Goal: Information Seeking & Learning: Understand process/instructions

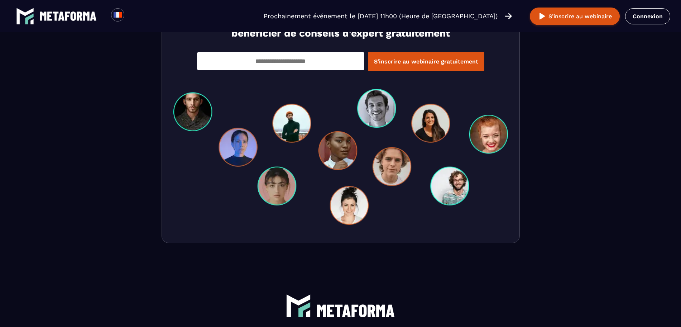
scroll to position [2487, 0]
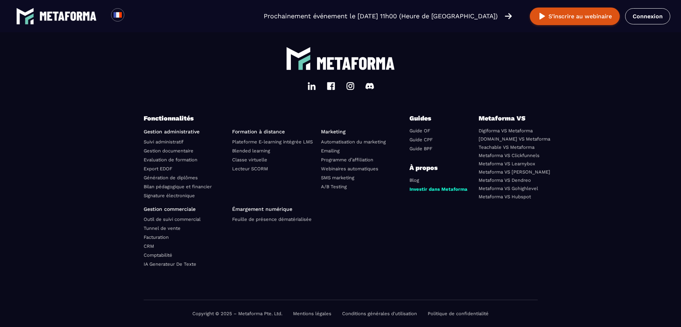
click at [394, 316] on link "Conditions générales d'utilisation" at bounding box center [379, 313] width 75 height 5
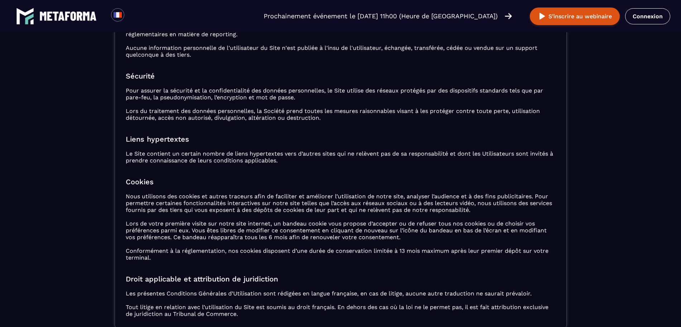
scroll to position [941, 0]
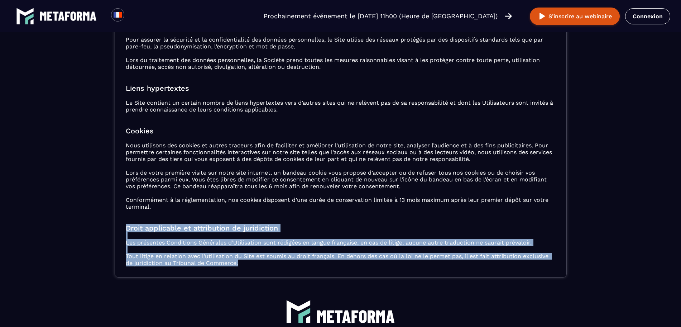
drag, startPoint x: 283, startPoint y: 237, endPoint x: 480, endPoint y: 261, distance: 198.2
click at [480, 261] on p "Les présentes Conditions Générales d’Utilisation sont rédigées en langue frança…" at bounding box center [341, 252] width 430 height 27
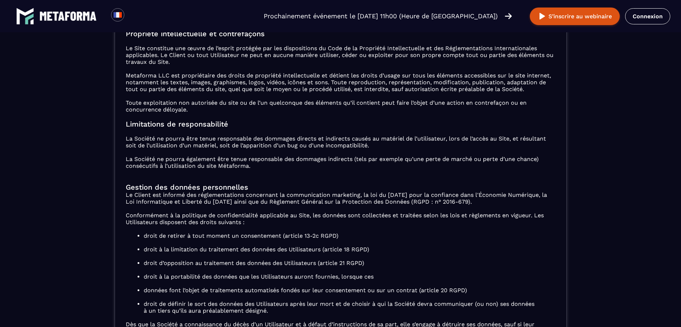
scroll to position [448, 0]
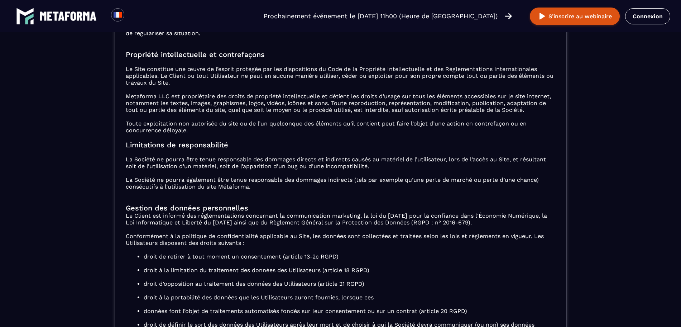
click at [171, 176] on p "La Société ne pourra être tenue responsable des dommages directs et indirects c…" at bounding box center [341, 173] width 430 height 34
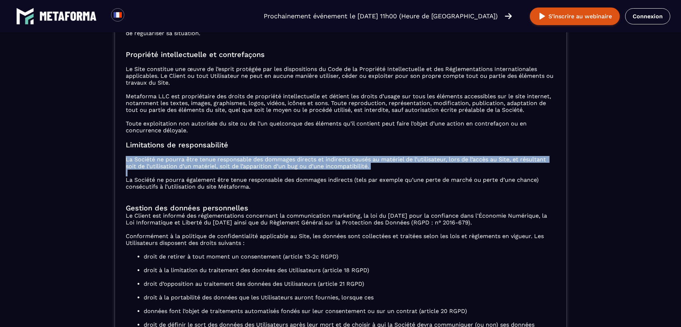
click at [171, 176] on p "La Société ne pourra être tenue responsable des dommages directs et indirects c…" at bounding box center [341, 173] width 430 height 34
click at [220, 182] on p "La Société ne pourra être tenue responsable des dommages directs et indirects c…" at bounding box center [341, 173] width 430 height 34
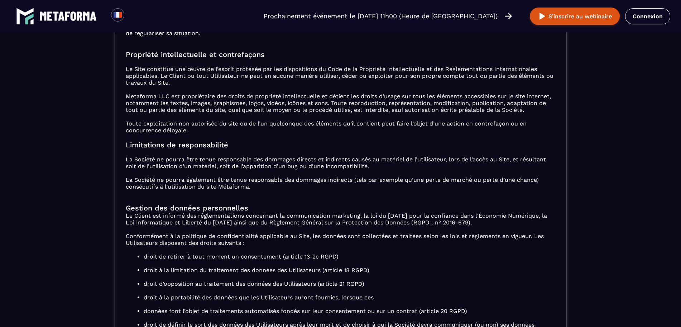
scroll to position [403, 0]
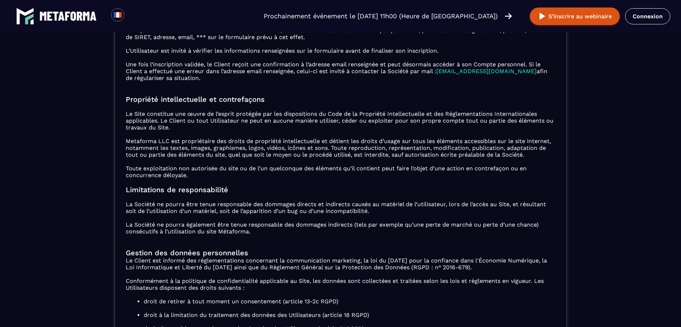
click at [177, 168] on div "Conditions Générales d’Utilisation (CGU) Mise à jour le 17/01/2024 Définitions …" at bounding box center [341, 233] width 452 height 1164
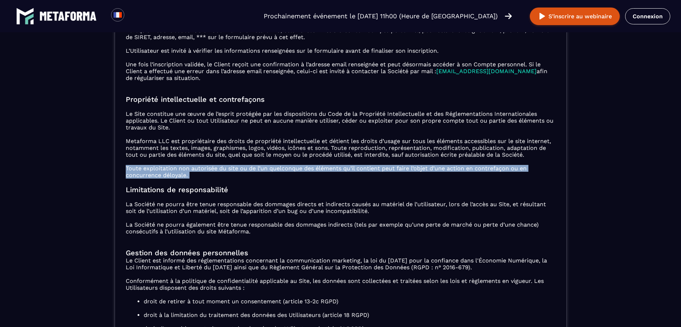
click at [177, 168] on div "Conditions Générales d’Utilisation (CGU) Mise à jour le 17/01/2024 Définitions …" at bounding box center [341, 233] width 452 height 1164
click at [242, 165] on div "Conditions Générales d’Utilisation (CGU) Mise à jour le 17/01/2024 Définitions …" at bounding box center [341, 233] width 452 height 1164
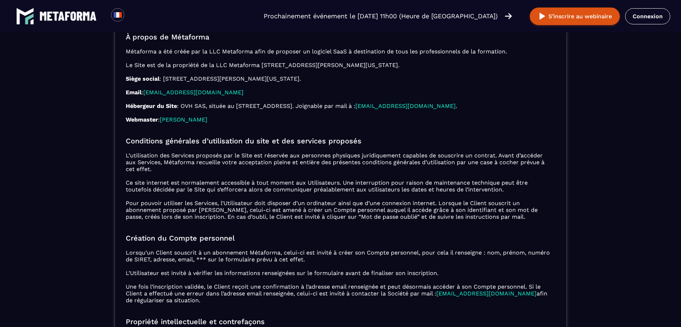
scroll to position [179, 0]
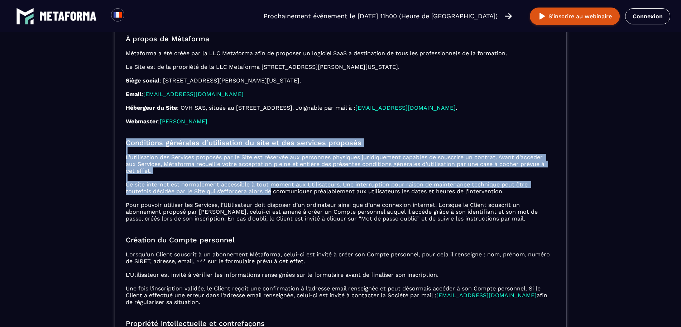
drag, startPoint x: 132, startPoint y: 151, endPoint x: 273, endPoint y: 188, distance: 145.6
click at [273, 188] on p "L’utilisation des Services proposés par le Site est réservée aux personnes phys…" at bounding box center [341, 188] width 430 height 68
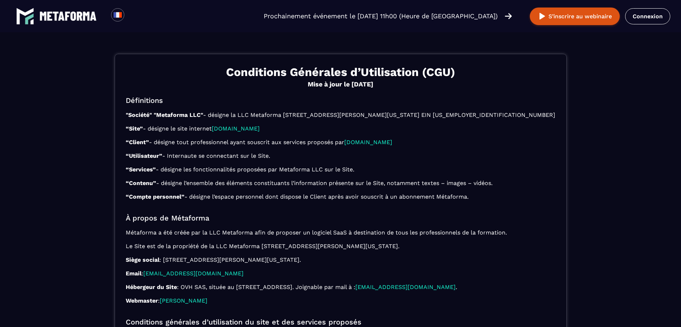
scroll to position [224, 0]
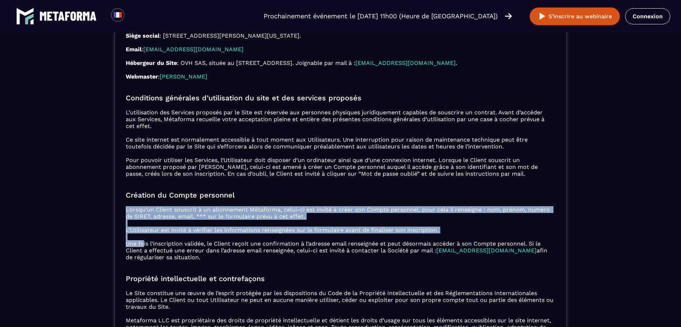
drag, startPoint x: 143, startPoint y: 242, endPoint x: 356, endPoint y: 261, distance: 214.1
click at [365, 252] on p "Lorsqu’un Client souscrit à un abonnement Métaforma, celui-ci est invité à crée…" at bounding box center [341, 233] width 430 height 54
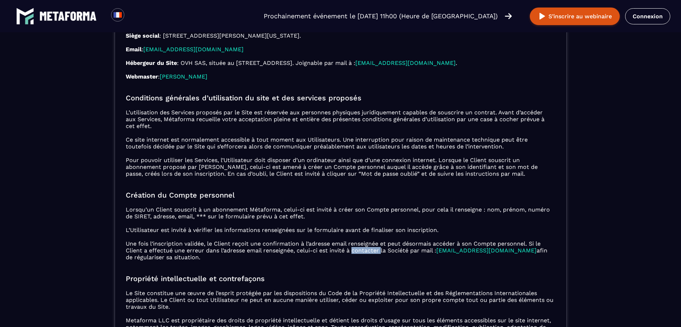
click at [365, 252] on p "Lorsqu’un Client souscrit à un abonnement Métaforma, celui-ci est invité à crée…" at bounding box center [341, 233] width 430 height 54
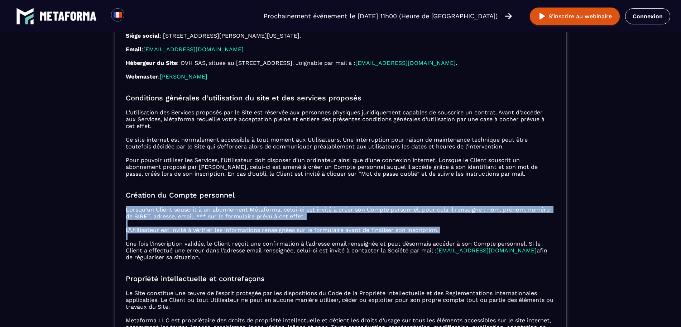
click at [365, 252] on p "Lorsqu’un Client souscrit à un abonnement Métaforma, celui-ci est invité à crée…" at bounding box center [341, 233] width 430 height 54
click at [342, 248] on p "Lorsqu’un Client souscrit à un abonnement Métaforma, celui-ci est invité à crée…" at bounding box center [341, 233] width 430 height 54
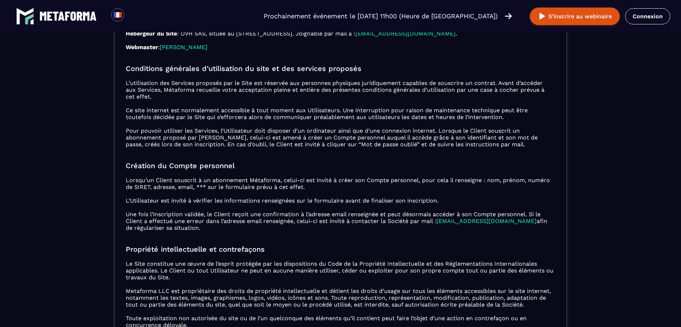
scroll to position [269, 0]
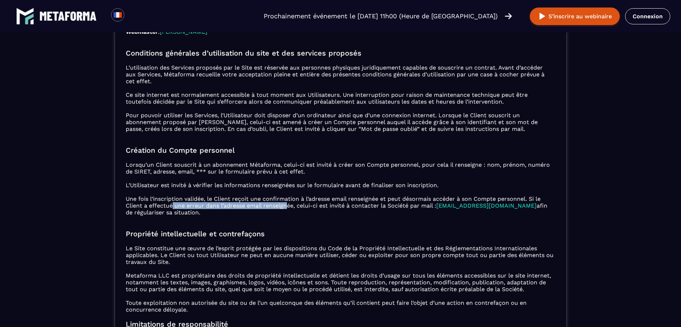
drag, startPoint x: 172, startPoint y: 202, endPoint x: 289, endPoint y: 204, distance: 116.8
click at [289, 204] on p "Lorsqu’un Client souscrit à un abonnement Métaforma, celui-ci est invité à crée…" at bounding box center [341, 188] width 430 height 54
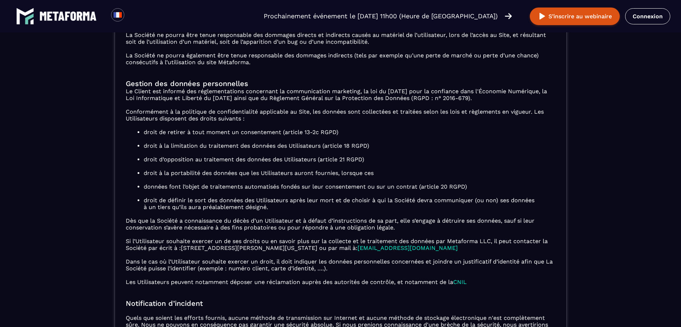
scroll to position [582, 0]
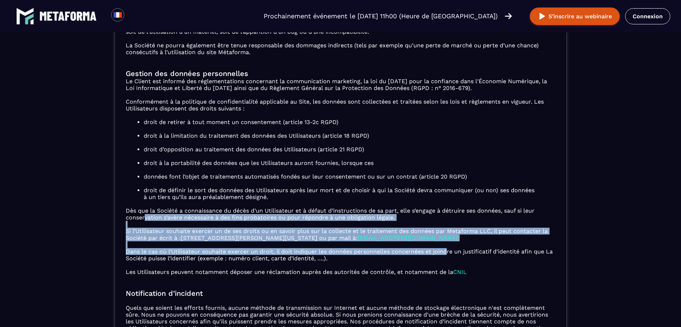
drag, startPoint x: 148, startPoint y: 220, endPoint x: 449, endPoint y: 248, distance: 303.0
click at [449, 248] on div "Conditions Générales d’Utilisation (CGU) Mise à jour le 17/01/2024 Définitions …" at bounding box center [341, 53] width 452 height 1164
click at [432, 223] on div "Conditions Générales d’Utilisation (CGU) Mise à jour le 17/01/2024 Définitions …" at bounding box center [341, 53] width 452 height 1164
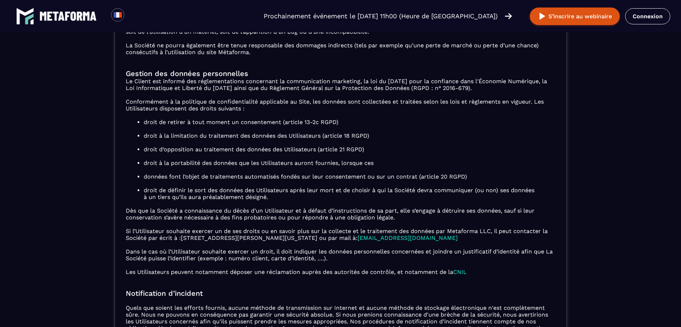
click at [286, 210] on div "Conditions Générales d’Utilisation (CGU) Mise à jour le 17/01/2024 Définitions …" at bounding box center [341, 53] width 452 height 1164
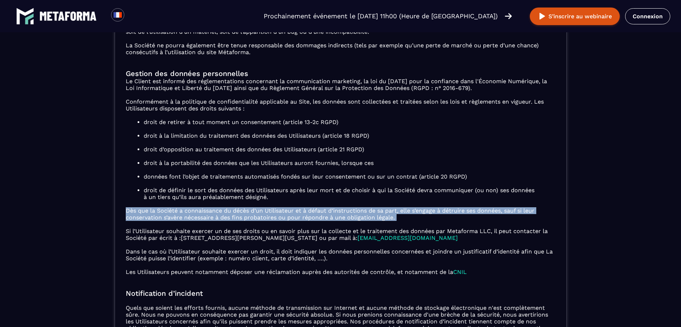
click at [286, 210] on div "Conditions Générales d’Utilisation (CGU) Mise à jour le 17/01/2024 Définitions …" at bounding box center [341, 53] width 452 height 1164
click at [349, 210] on div "Conditions Générales d’Utilisation (CGU) Mise à jour le 17/01/2024 Définitions …" at bounding box center [341, 53] width 452 height 1164
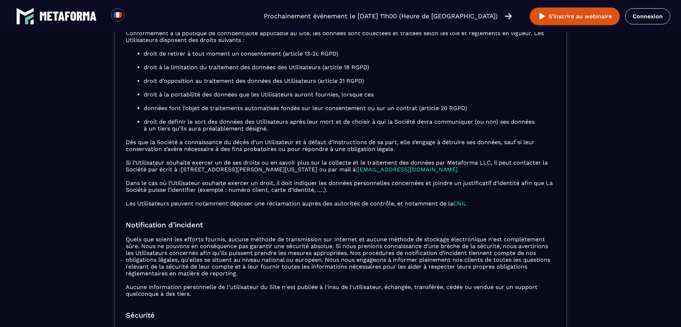
scroll to position [672, 0]
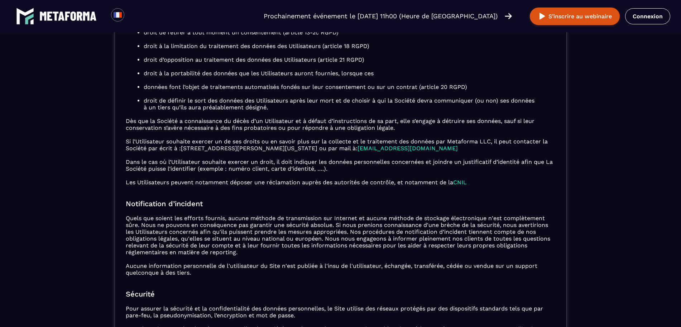
click at [216, 231] on p "Quels que soient les efforts fournis, aucune méthode de transmission sur Intern…" at bounding box center [341, 245] width 430 height 61
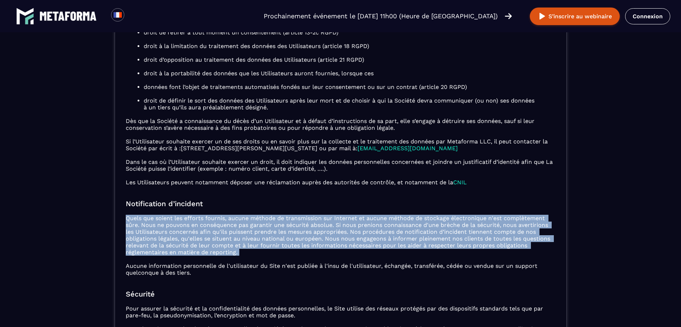
click at [216, 231] on p "Quels que soient les efforts fournis, aucune méthode de transmission sur Intern…" at bounding box center [341, 245] width 430 height 61
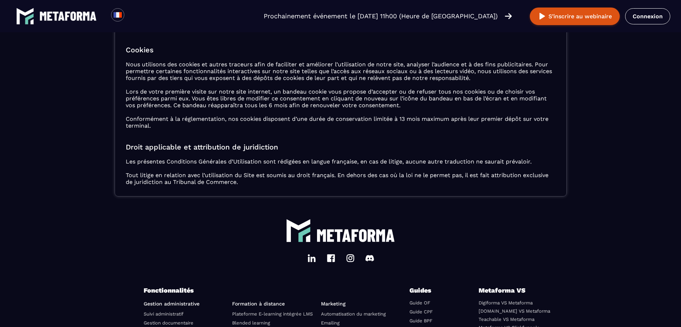
scroll to position [1075, 0]
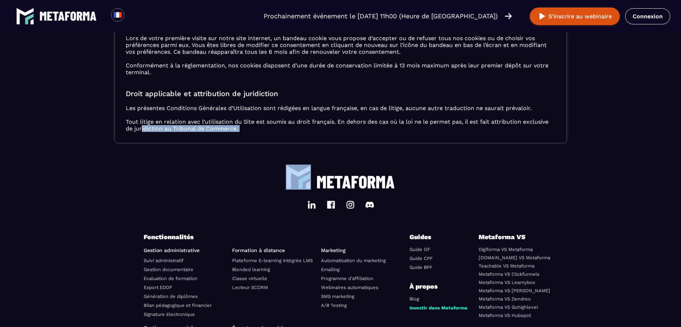
drag, startPoint x: 142, startPoint y: 129, endPoint x: 293, endPoint y: 154, distance: 153.3
click at [283, 129] on p "Les présentes Conditions Générales d’Utilisation sont rédigées en langue frança…" at bounding box center [341, 118] width 430 height 27
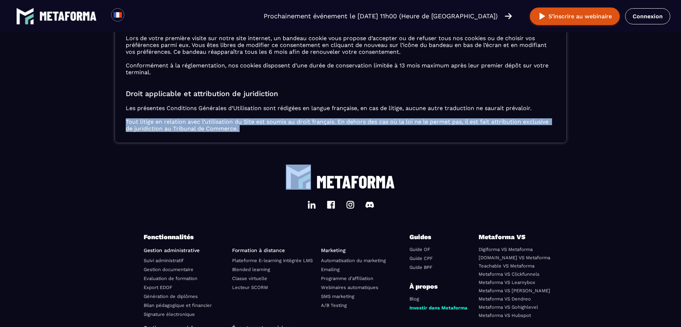
click at [283, 129] on p "Les présentes Conditions Générales d’Utilisation sont rédigées en langue frança…" at bounding box center [341, 118] width 430 height 27
click at [283, 128] on p "Les présentes Conditions Générales d’Utilisation sont rédigées en langue frança…" at bounding box center [341, 118] width 430 height 27
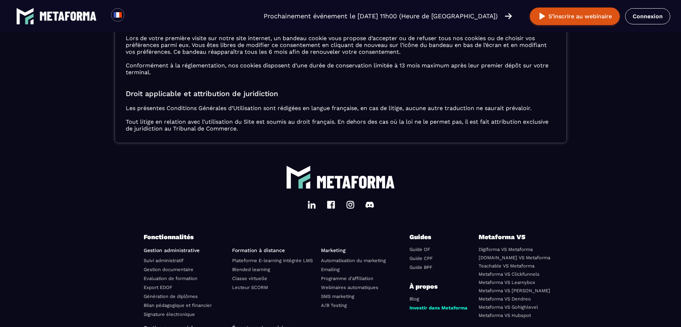
click at [309, 109] on p "Les présentes Conditions Générales d’Utilisation sont rédigées en langue frança…" at bounding box center [341, 118] width 430 height 27
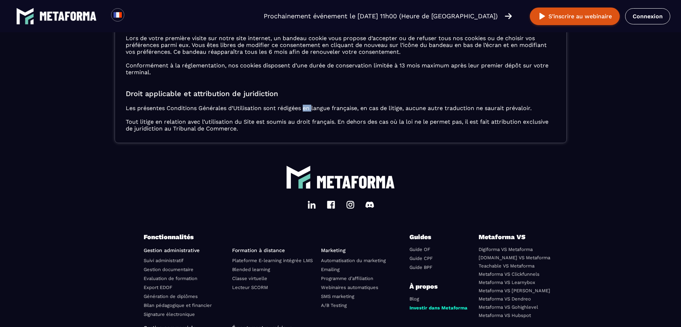
click at [309, 109] on p "Les présentes Conditions Générales d’Utilisation sont rédigées en langue frança…" at bounding box center [341, 118] width 430 height 27
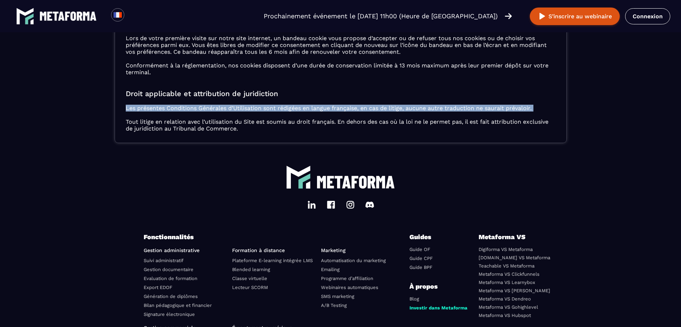
click at [309, 109] on p "Les présentes Conditions Générales d’Utilisation sont rédigées en langue frança…" at bounding box center [341, 118] width 430 height 27
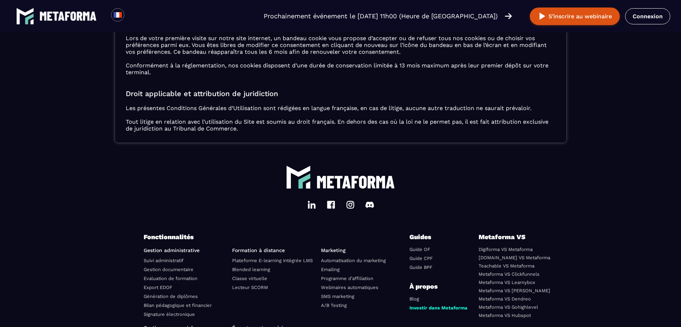
click at [308, 124] on p "Les présentes Conditions Générales d’Utilisation sont rédigées en langue frança…" at bounding box center [341, 118] width 430 height 27
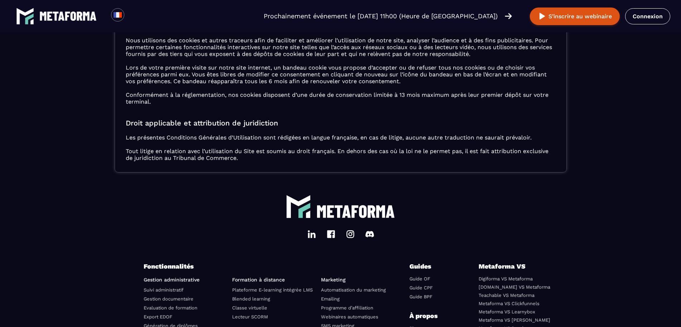
scroll to position [1030, 0]
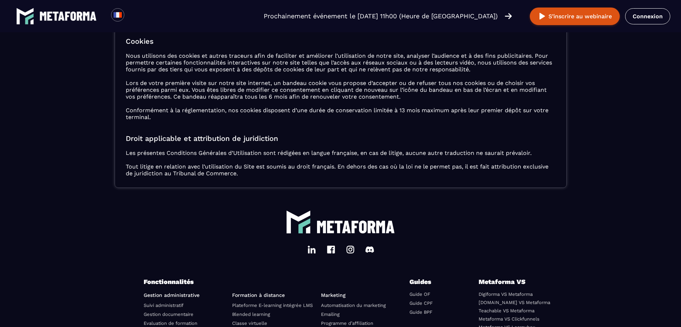
click at [220, 155] on p "Les présentes Conditions Générales d’Utilisation sont rédigées en langue frança…" at bounding box center [341, 162] width 430 height 27
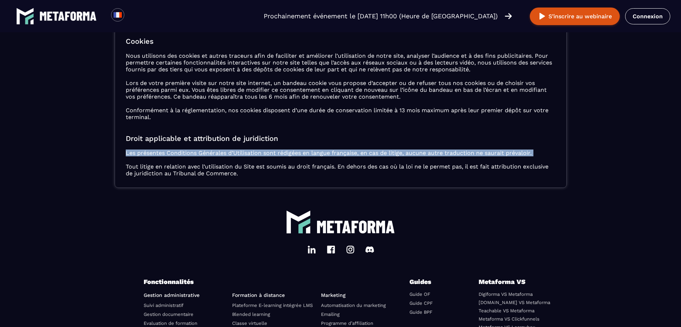
click at [220, 155] on p "Les présentes Conditions Générales d’Utilisation sont rédigées en langue frança…" at bounding box center [341, 162] width 430 height 27
click at [220, 153] on p "Les présentes Conditions Générales d’Utilisation sont rédigées en langue frança…" at bounding box center [341, 162] width 430 height 27
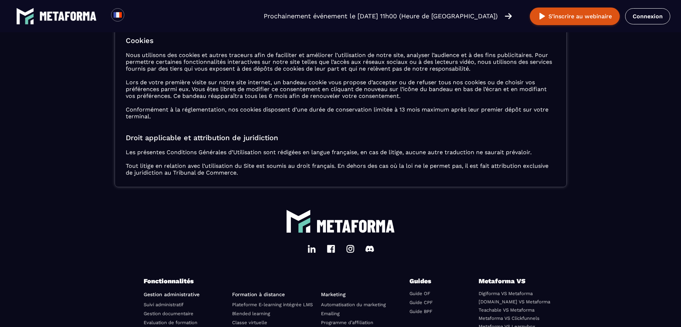
scroll to position [1194, 0]
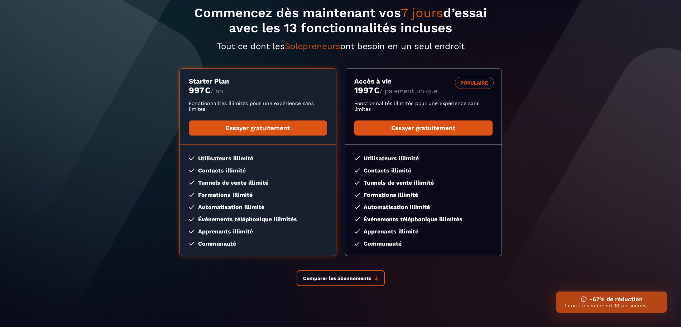
scroll to position [65, 0]
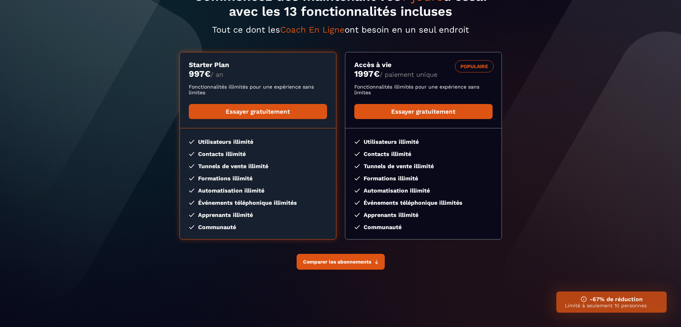
click at [342, 261] on span "Comparer les abonnements" at bounding box center [337, 262] width 68 height 6
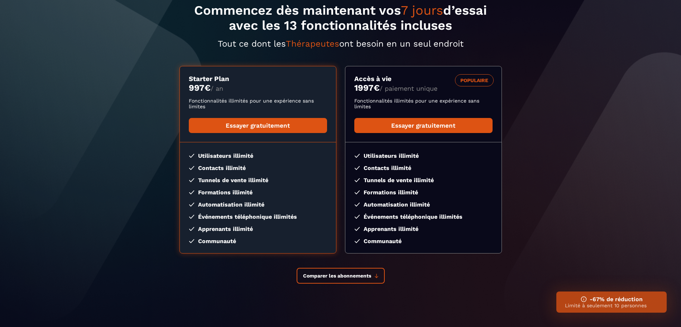
scroll to position [0, 0]
